Goal: Transaction & Acquisition: Purchase product/service

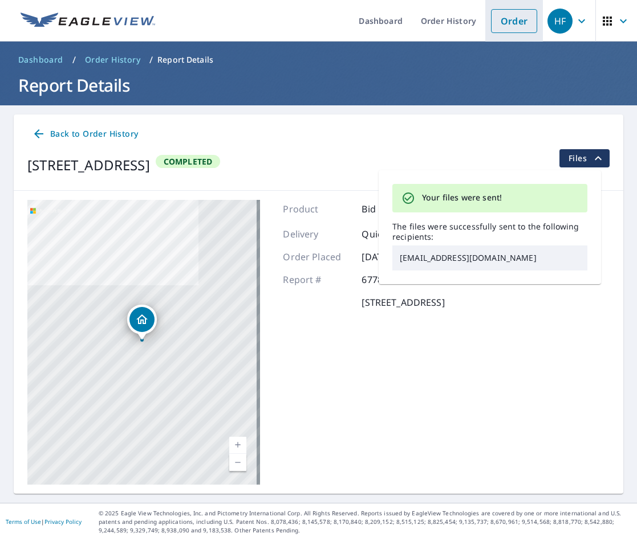
drag, startPoint x: 522, startPoint y: 27, endPoint x: 512, endPoint y: 31, distance: 10.5
click at [522, 27] on link "Order" at bounding box center [514, 21] width 46 height 24
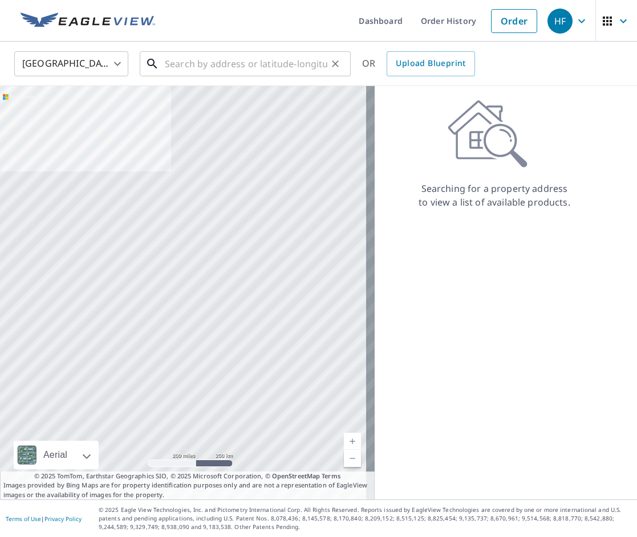
click at [256, 62] on input "text" at bounding box center [246, 64] width 162 height 32
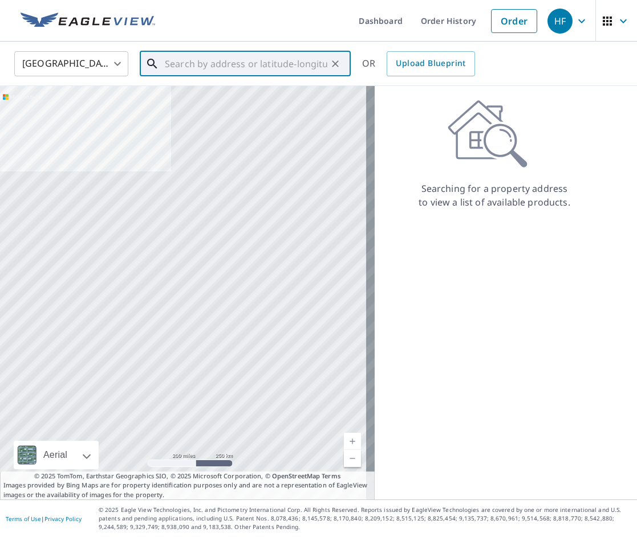
paste input "[STREET_ADDRESS]"
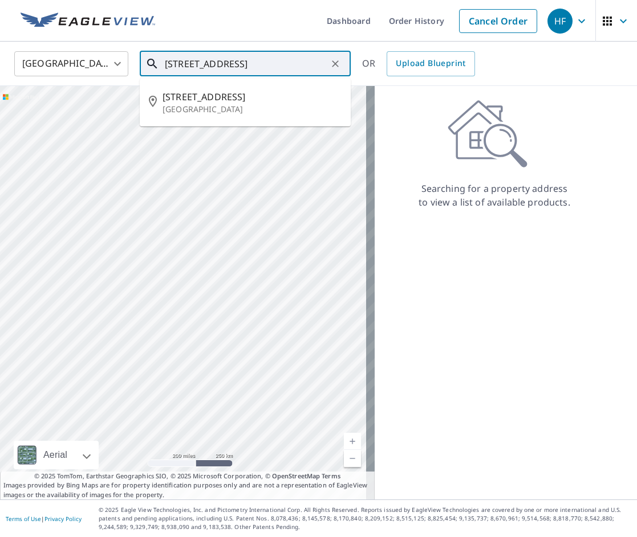
type input "[STREET_ADDRESS]"
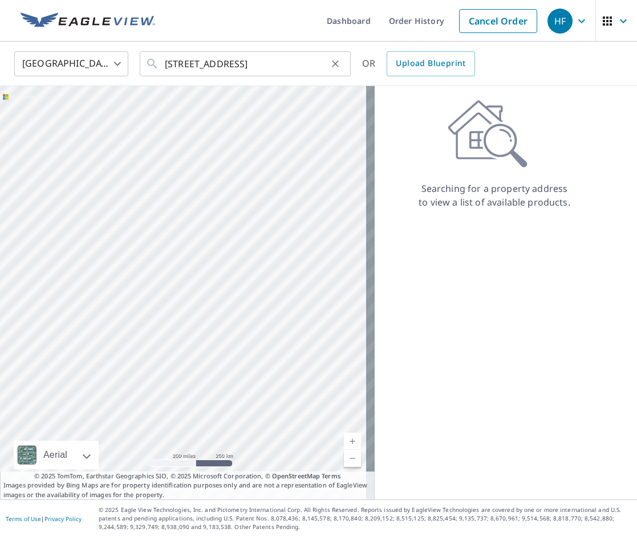
scroll to position [0, 0]
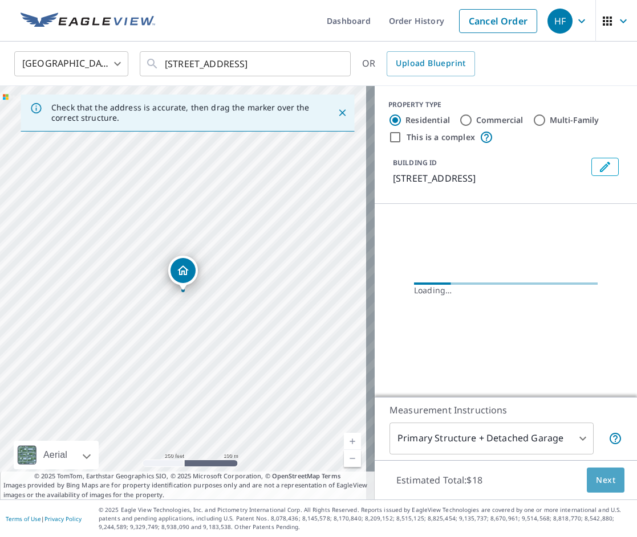
click at [596, 481] on span "Next" at bounding box center [605, 481] width 19 height 14
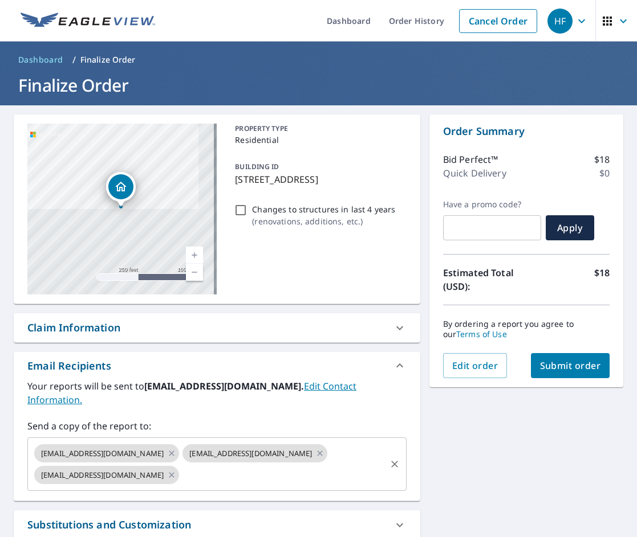
click at [240, 466] on input "text" at bounding box center [282, 476] width 203 height 22
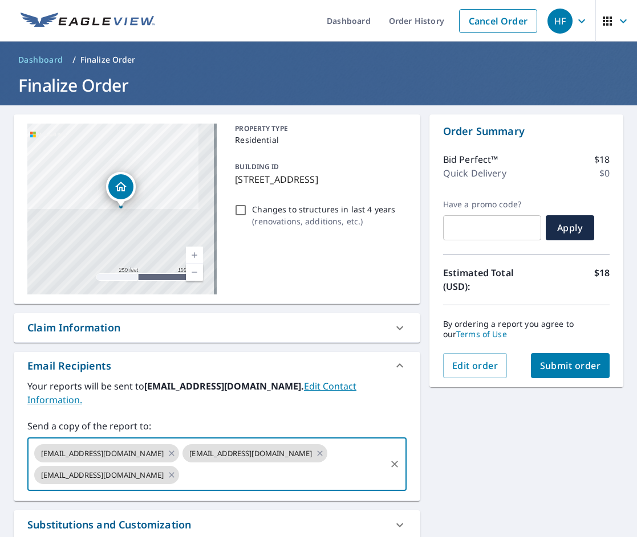
paste input "[EMAIL_ADDRESS][DOMAIN_NAME]"
type input "[EMAIL_ADDRESS][DOMAIN_NAME]"
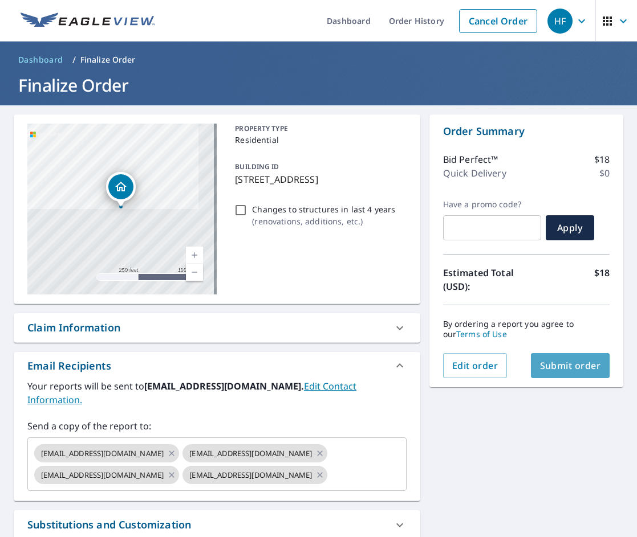
click at [567, 368] on span "Submit order" at bounding box center [570, 366] width 61 height 13
checkbox input "true"
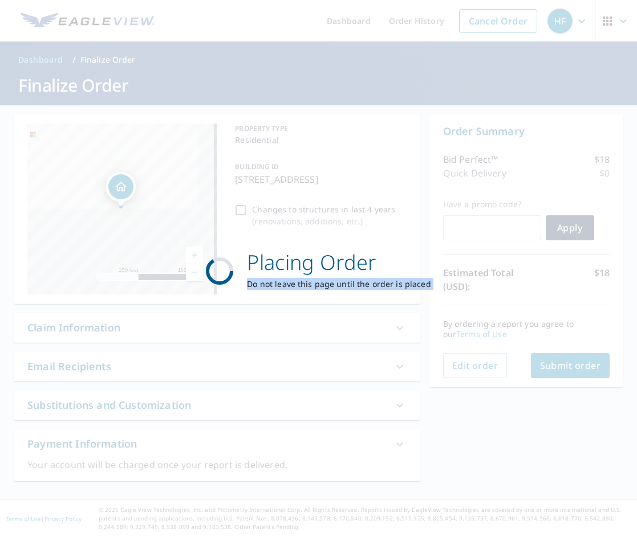
click at [567, 368] on div "Placing Order Do not leave this page until the order is placed" at bounding box center [318, 268] width 637 height 537
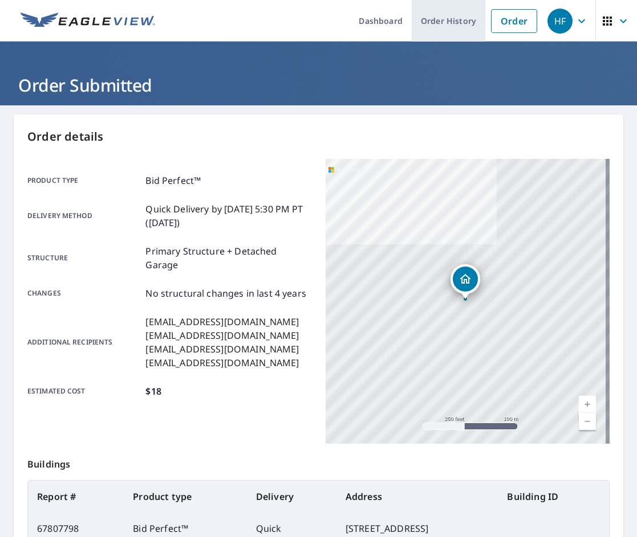
drag, startPoint x: 515, startPoint y: 24, endPoint x: 454, endPoint y: 37, distance: 62.4
click at [515, 24] on link "Order" at bounding box center [514, 21] width 46 height 24
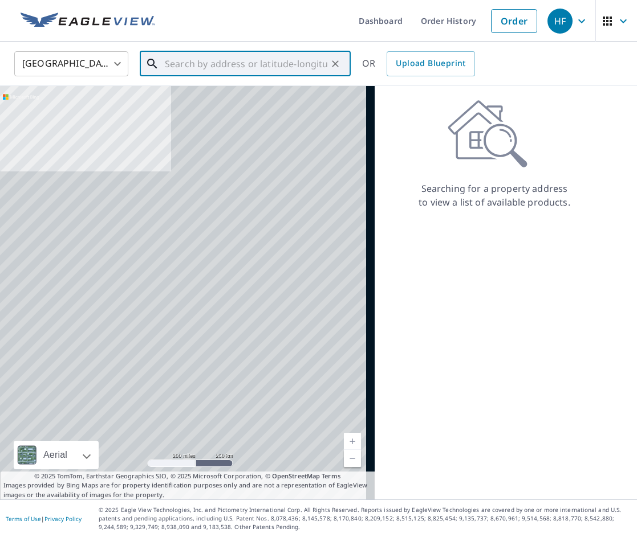
click at [248, 59] on input "text" at bounding box center [246, 64] width 162 height 32
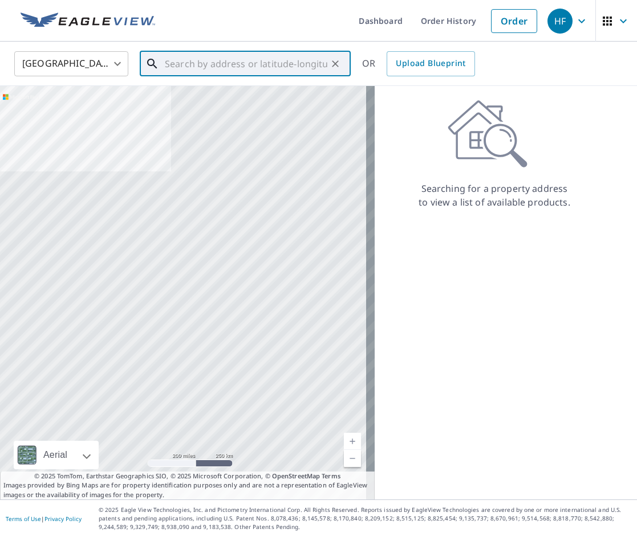
paste input "[STREET_ADDRESS]"
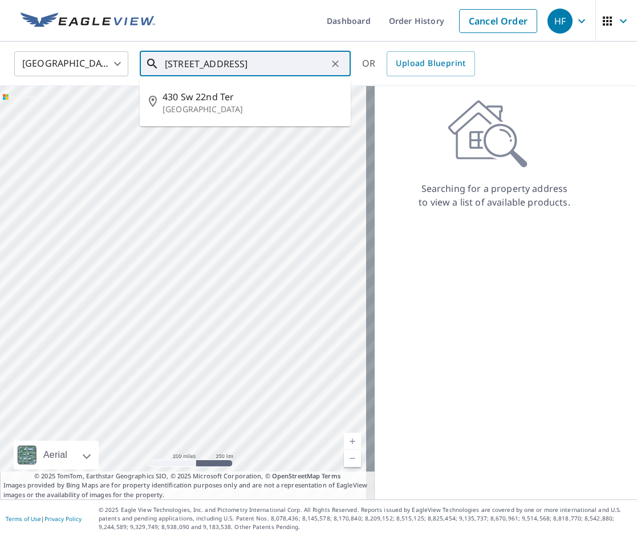
scroll to position [0, 54]
type input "[STREET_ADDRESS]"
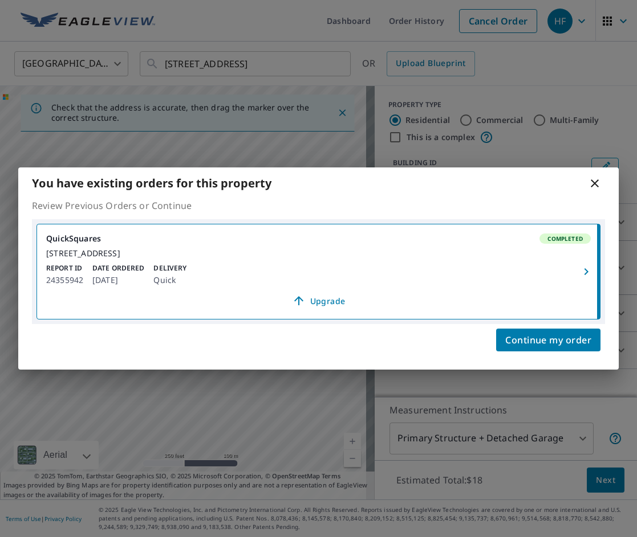
click at [586, 263] on button "button" at bounding box center [587, 272] width 25 height 95
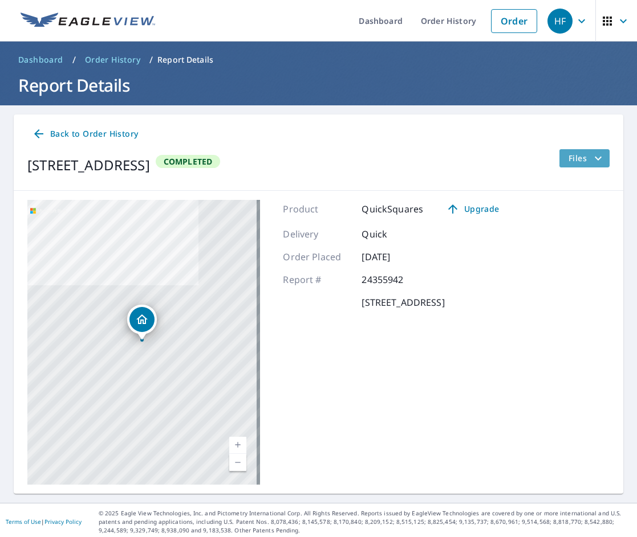
click at [577, 160] on span "Files" at bounding box center [586, 159] width 36 height 14
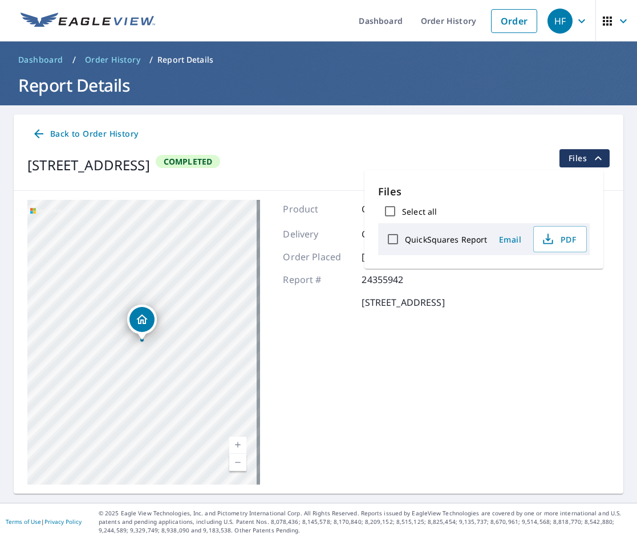
click at [392, 238] on input "QuickSquares Report" at bounding box center [393, 239] width 24 height 24
checkbox input "true"
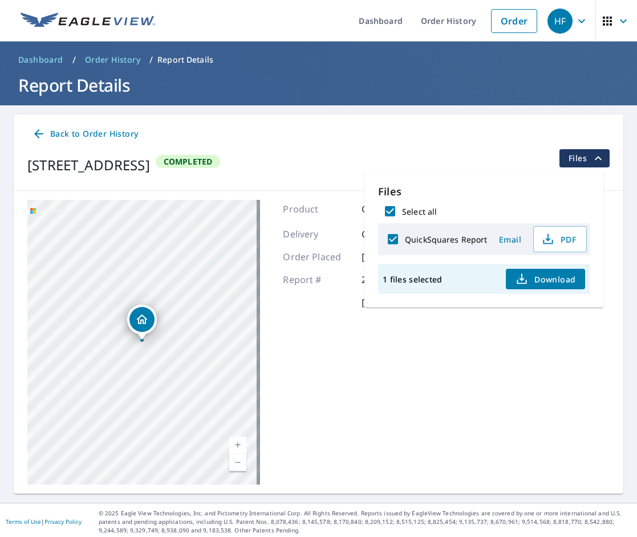
click at [507, 238] on span "Email" at bounding box center [509, 239] width 27 height 11
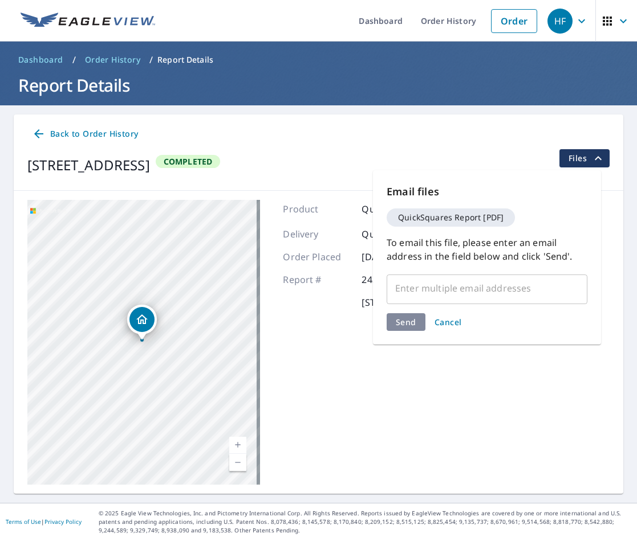
click at [418, 280] on input "text" at bounding box center [478, 289] width 173 height 22
paste input "[EMAIL_ADDRESS][DOMAIN_NAME]"
type input "[EMAIL_ADDRESS][DOMAIN_NAME]"
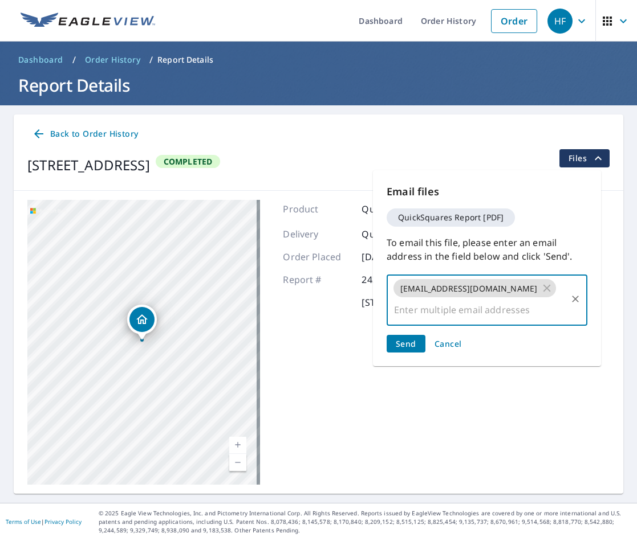
click at [416, 343] on button "Send" at bounding box center [405, 344] width 39 height 18
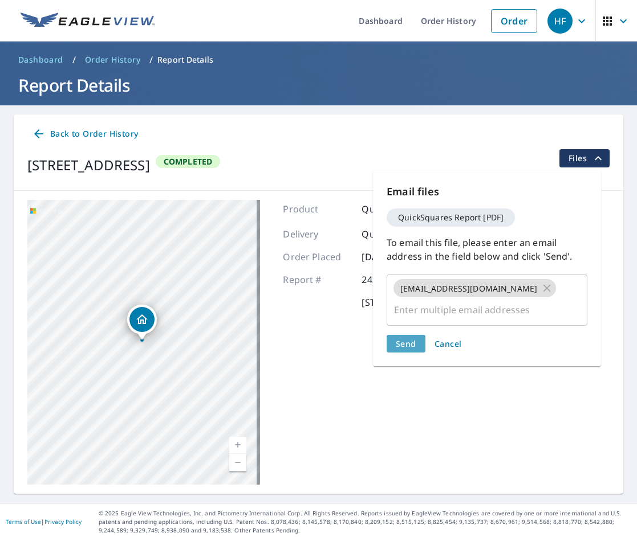
click at [416, 343] on button "Send" at bounding box center [405, 344] width 39 height 18
click at [416, 343] on div "Product QuickSquares Upgrade Delivery Quick Order Placed [DATE] Report # 243559…" at bounding box center [395, 342] width 225 height 285
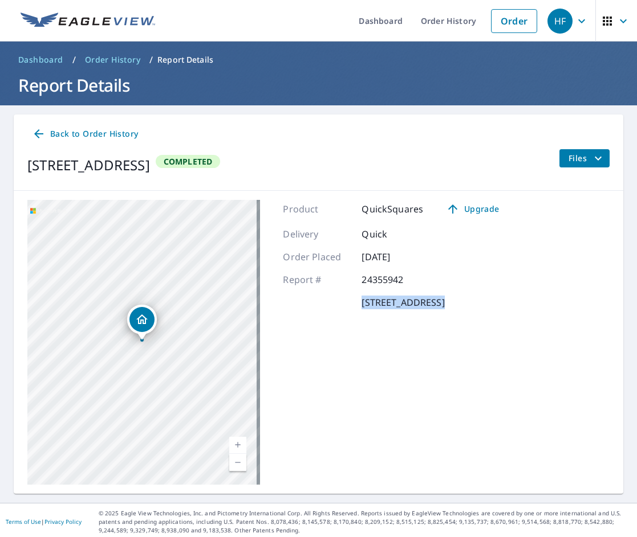
click at [415, 343] on div "Product QuickSquares Upgrade Delivery Quick Order Placed [DATE] Report # 243559…" at bounding box center [395, 342] width 225 height 285
click at [507, 27] on link "Order" at bounding box center [514, 21] width 46 height 24
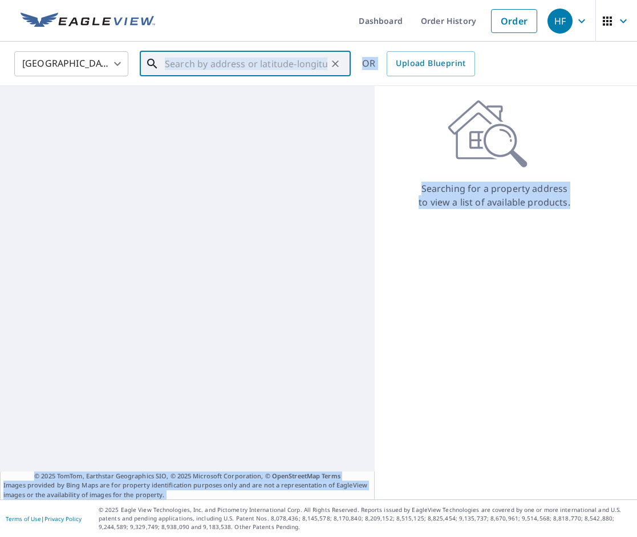
click at [217, 69] on input "text" at bounding box center [246, 64] width 162 height 32
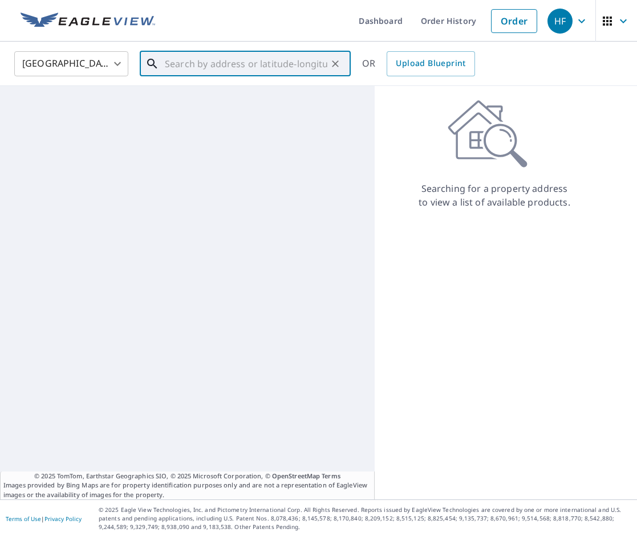
click at [217, 69] on input "text" at bounding box center [246, 64] width 162 height 32
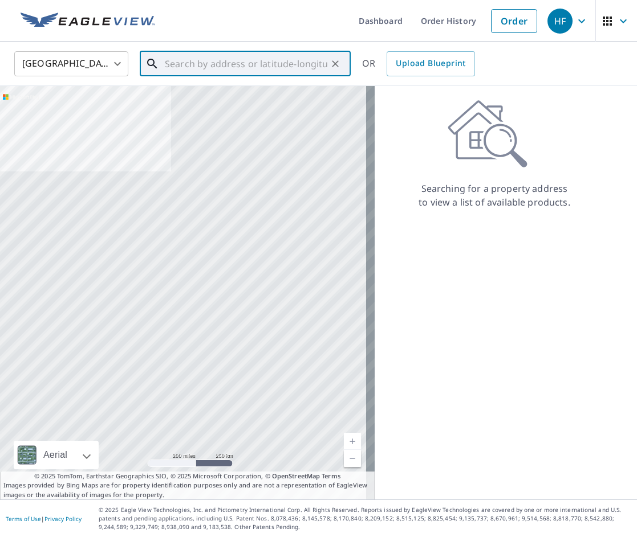
click at [217, 68] on input "text" at bounding box center [246, 64] width 162 height 32
paste input "[STREET_ADDRESS]"
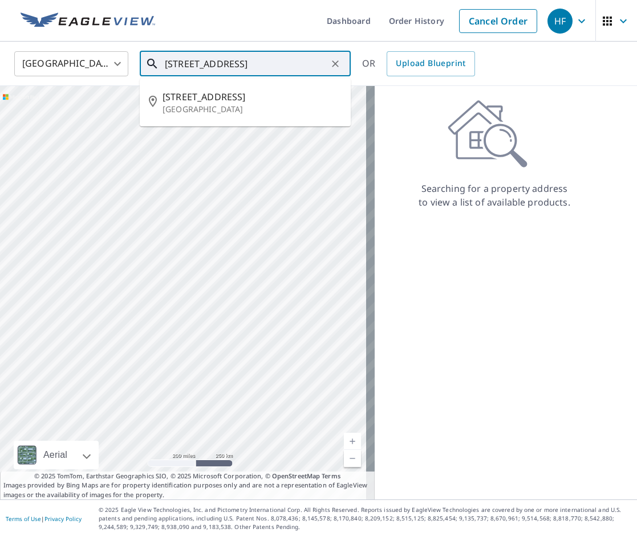
scroll to position [0, 28]
type input "[STREET_ADDRESS]"
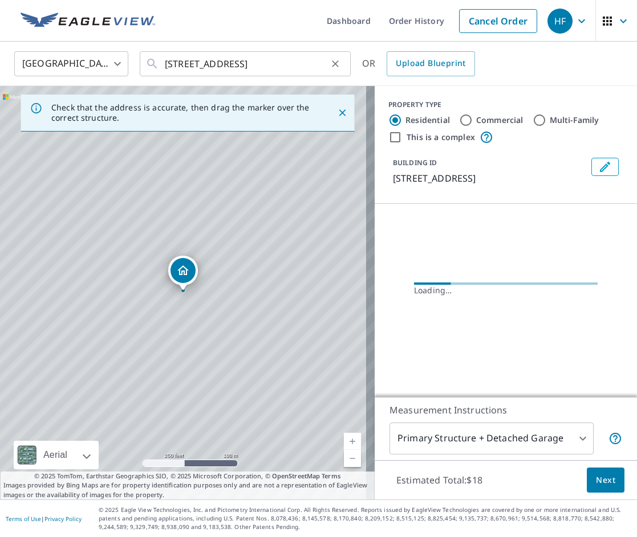
scroll to position [0, 0]
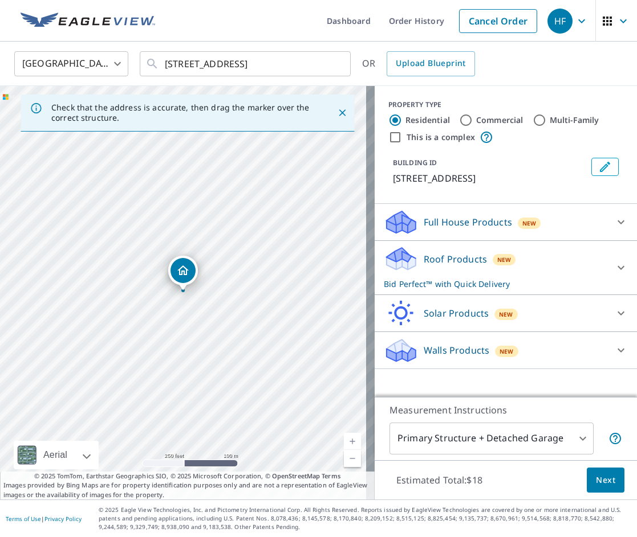
click at [604, 480] on span "Next" at bounding box center [605, 481] width 19 height 14
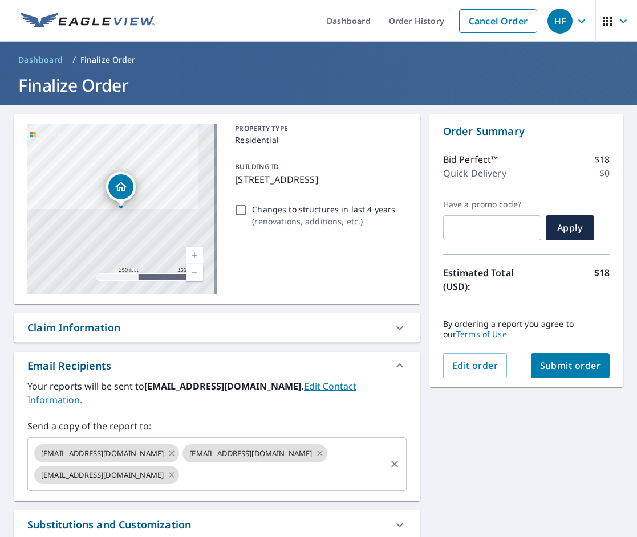
click at [203, 465] on input "text" at bounding box center [282, 476] width 203 height 22
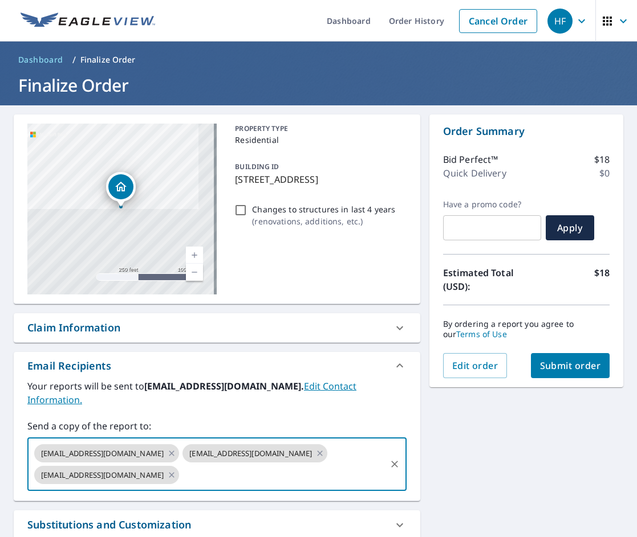
click at [578, 370] on span "Submit order" at bounding box center [570, 366] width 61 height 13
checkbox input "true"
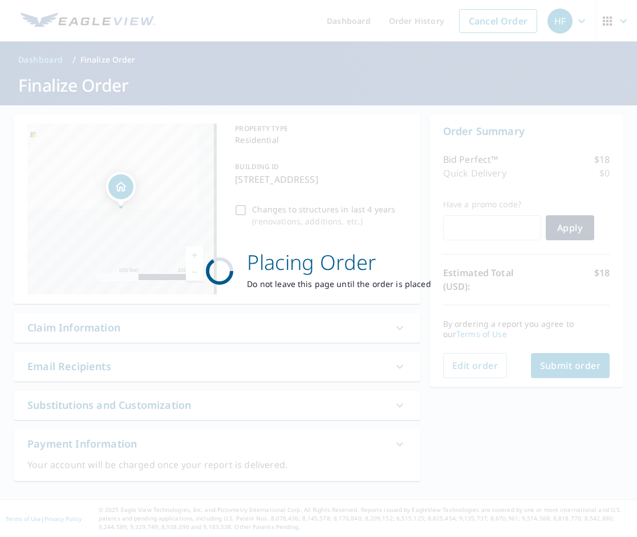
click at [578, 370] on div "Placing Order Do not leave this page until the order is placed" at bounding box center [318, 268] width 637 height 537
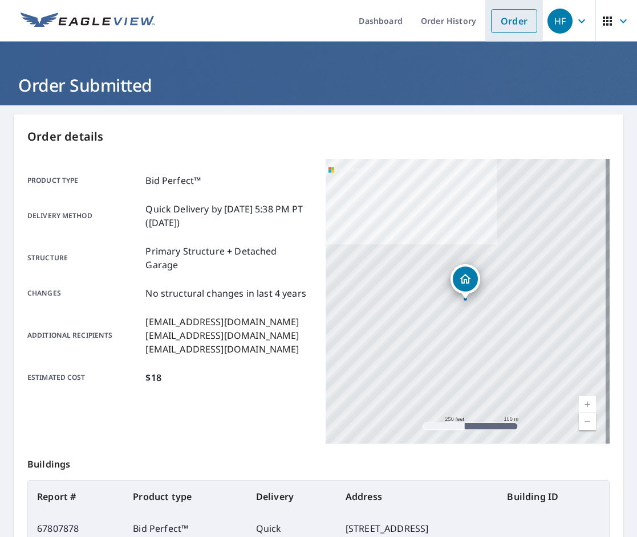
click at [502, 20] on link "Order" at bounding box center [514, 21] width 46 height 24
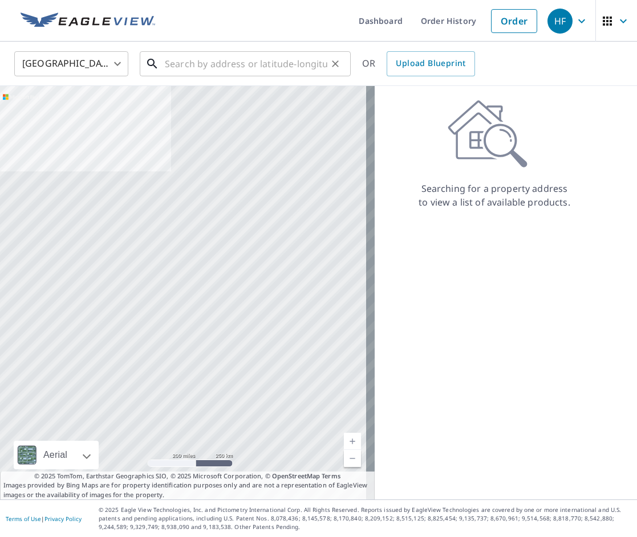
click at [210, 66] on input "text" at bounding box center [246, 64] width 162 height 32
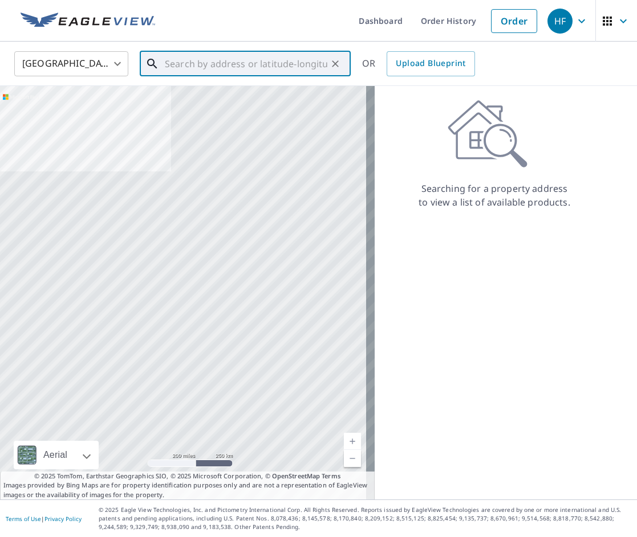
paste input "[STREET_ADDRESS]"
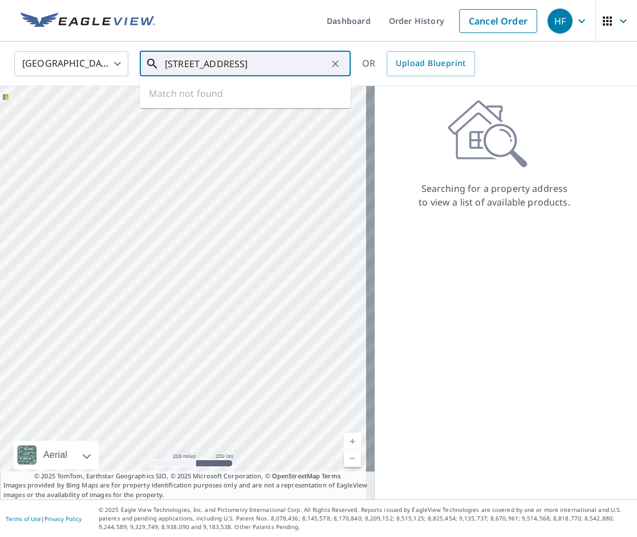
scroll to position [0, 11]
type input "[STREET_ADDRESS]"
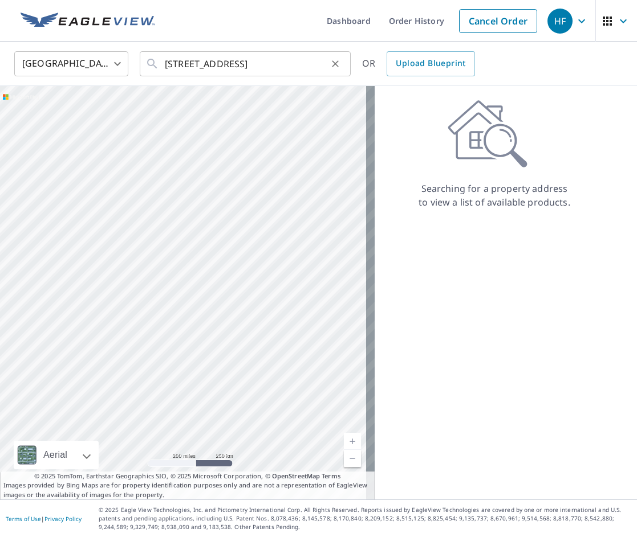
scroll to position [0, 0]
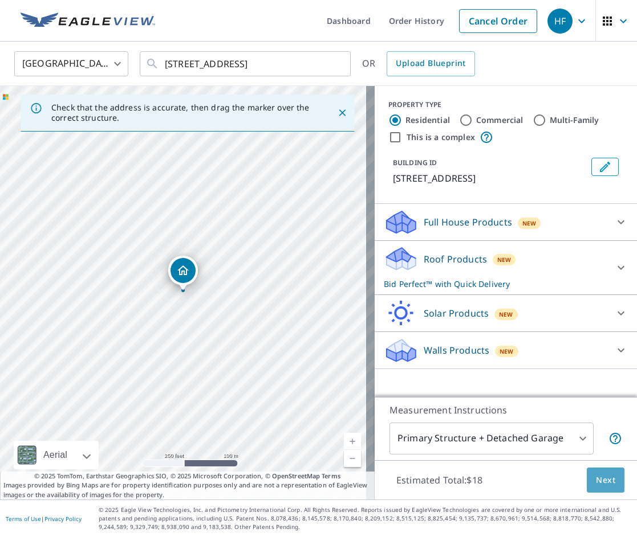
click at [596, 480] on span "Next" at bounding box center [605, 481] width 19 height 14
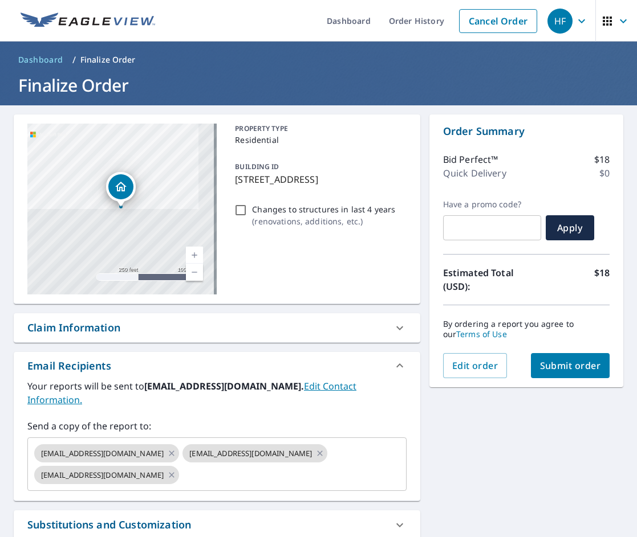
click at [571, 364] on span "Submit order" at bounding box center [570, 366] width 61 height 13
checkbox input "true"
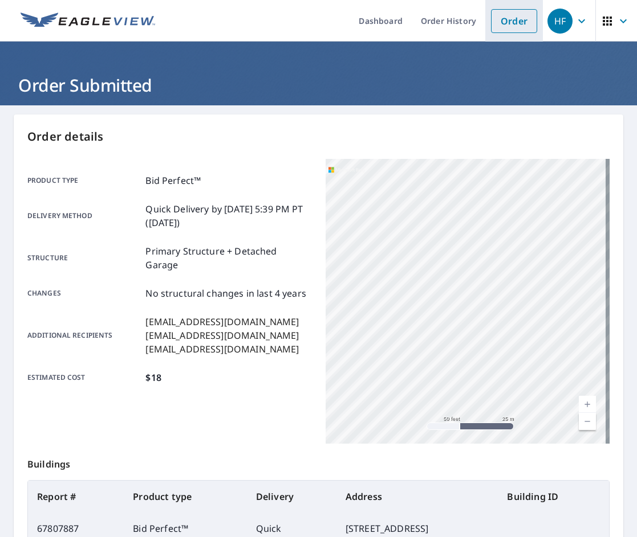
click at [500, 27] on link "Order" at bounding box center [514, 21] width 46 height 24
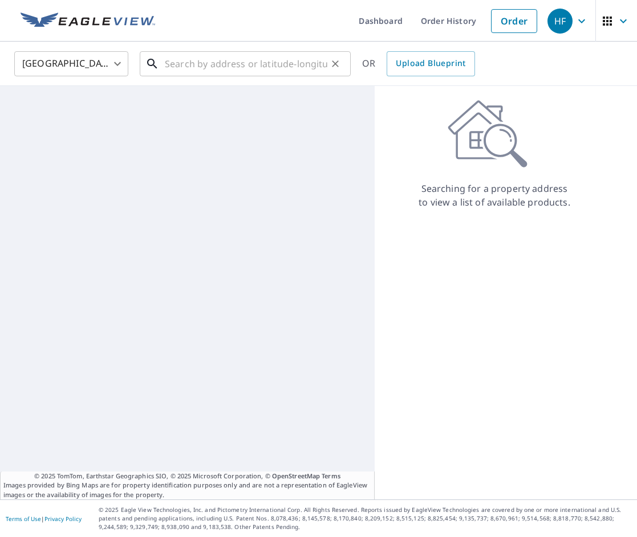
click at [270, 60] on input "text" at bounding box center [246, 64] width 162 height 32
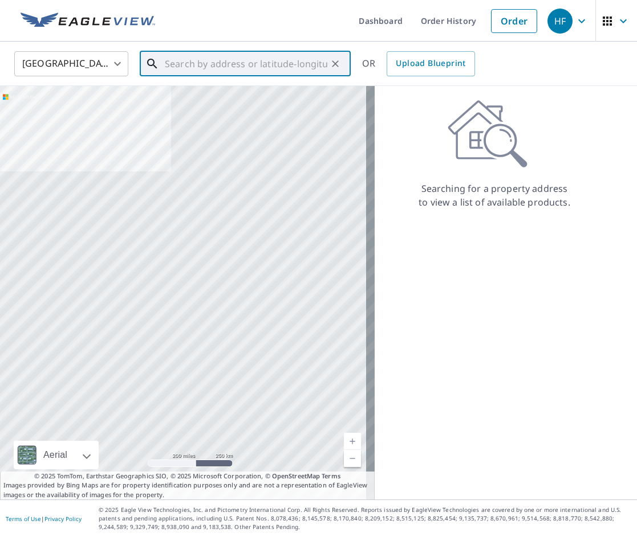
paste input "[STREET_ADDRESS][PERSON_NAME]"
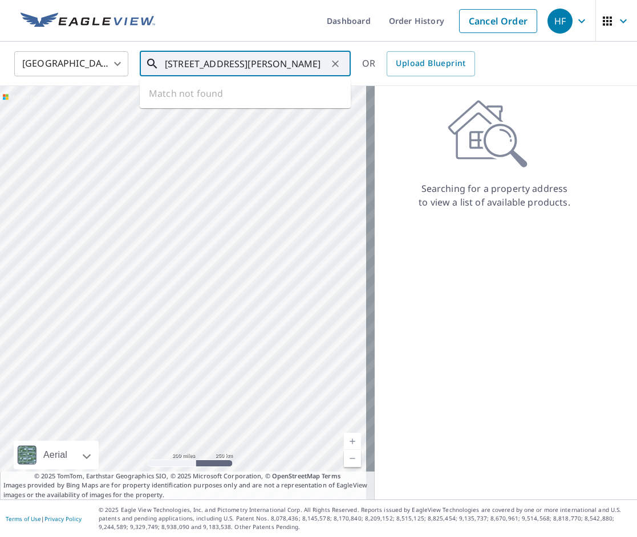
scroll to position [0, 27]
type input "[STREET_ADDRESS][PERSON_NAME]"
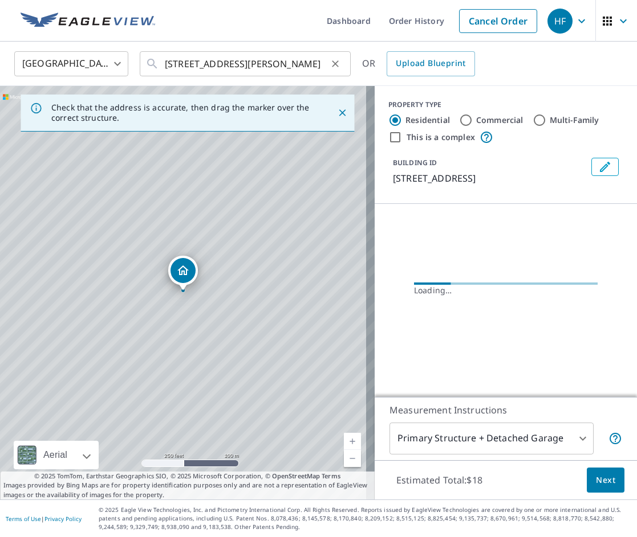
scroll to position [0, 0]
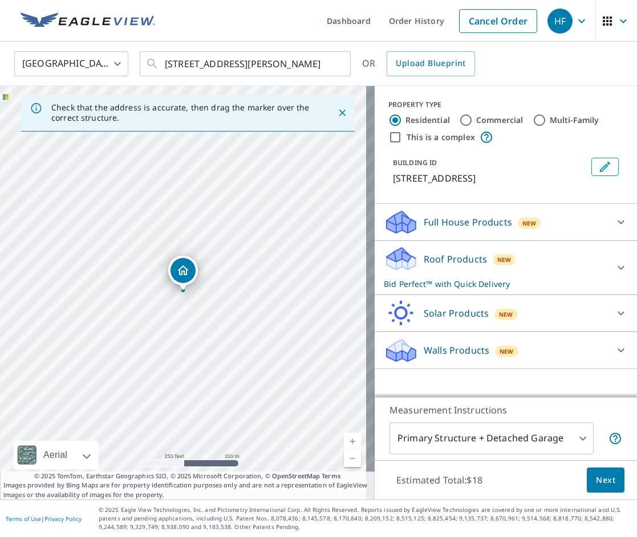
click at [577, 477] on div "Estimated Total: $18 Next" at bounding box center [505, 481] width 262 height 40
click at [587, 487] on button "Next" at bounding box center [606, 481] width 38 height 26
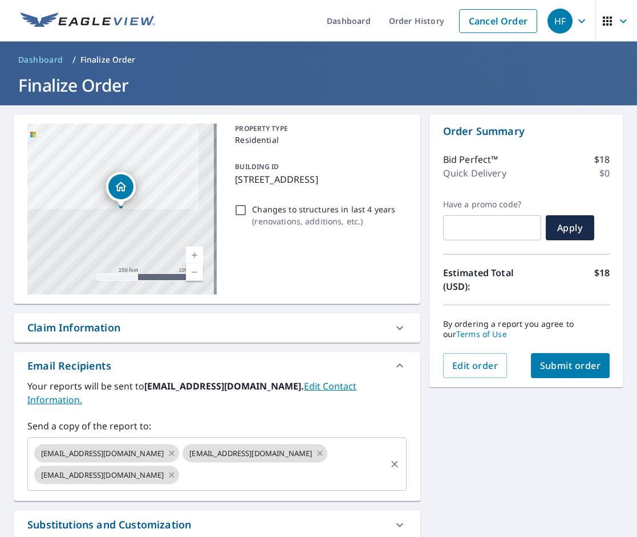
click at [195, 469] on input "text" at bounding box center [282, 476] width 203 height 22
click at [581, 372] on button "Submit order" at bounding box center [570, 365] width 79 height 25
checkbox input "true"
